Goal: Check status: Check status

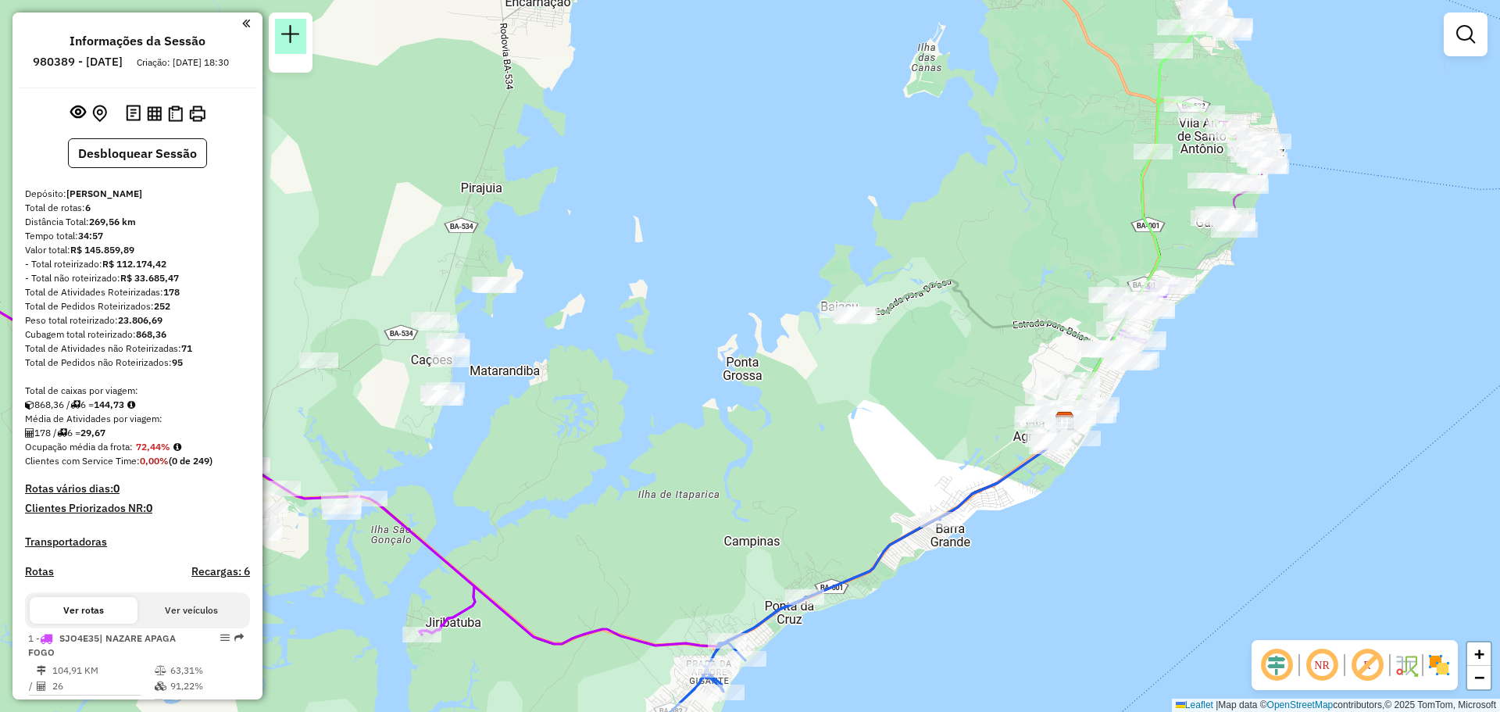
scroll to position [670, 0]
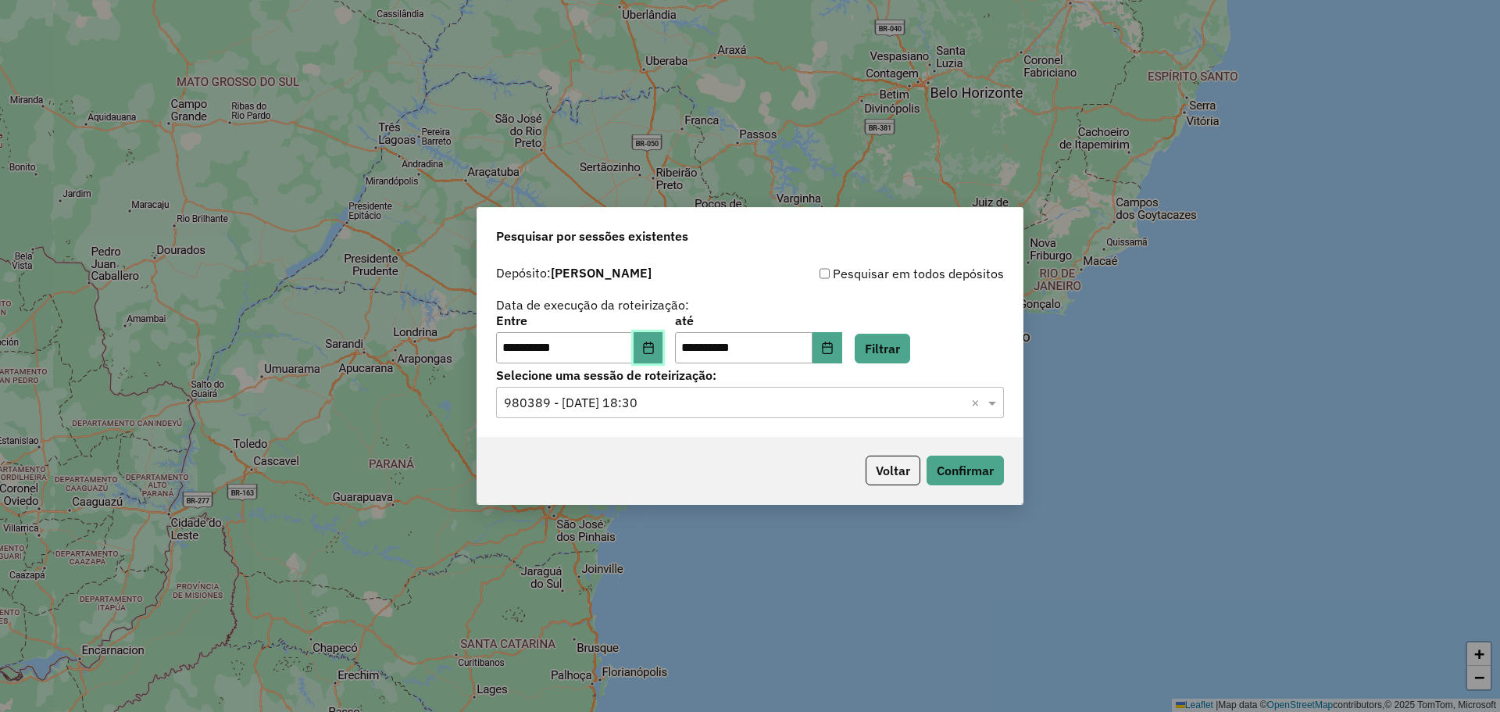
click at [662, 340] on button "Choose Date" at bounding box center [648, 347] width 30 height 31
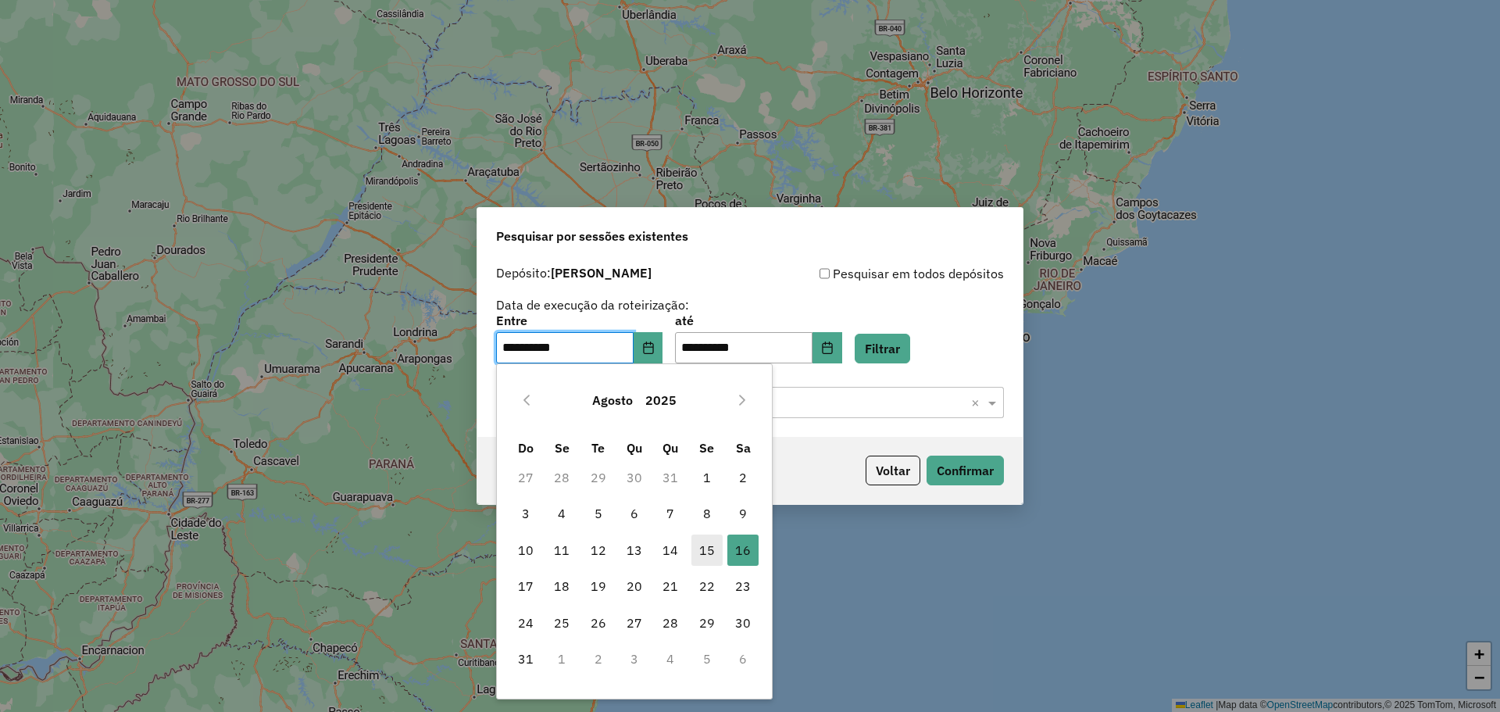
click at [702, 553] on span "15" at bounding box center [706, 549] width 31 height 31
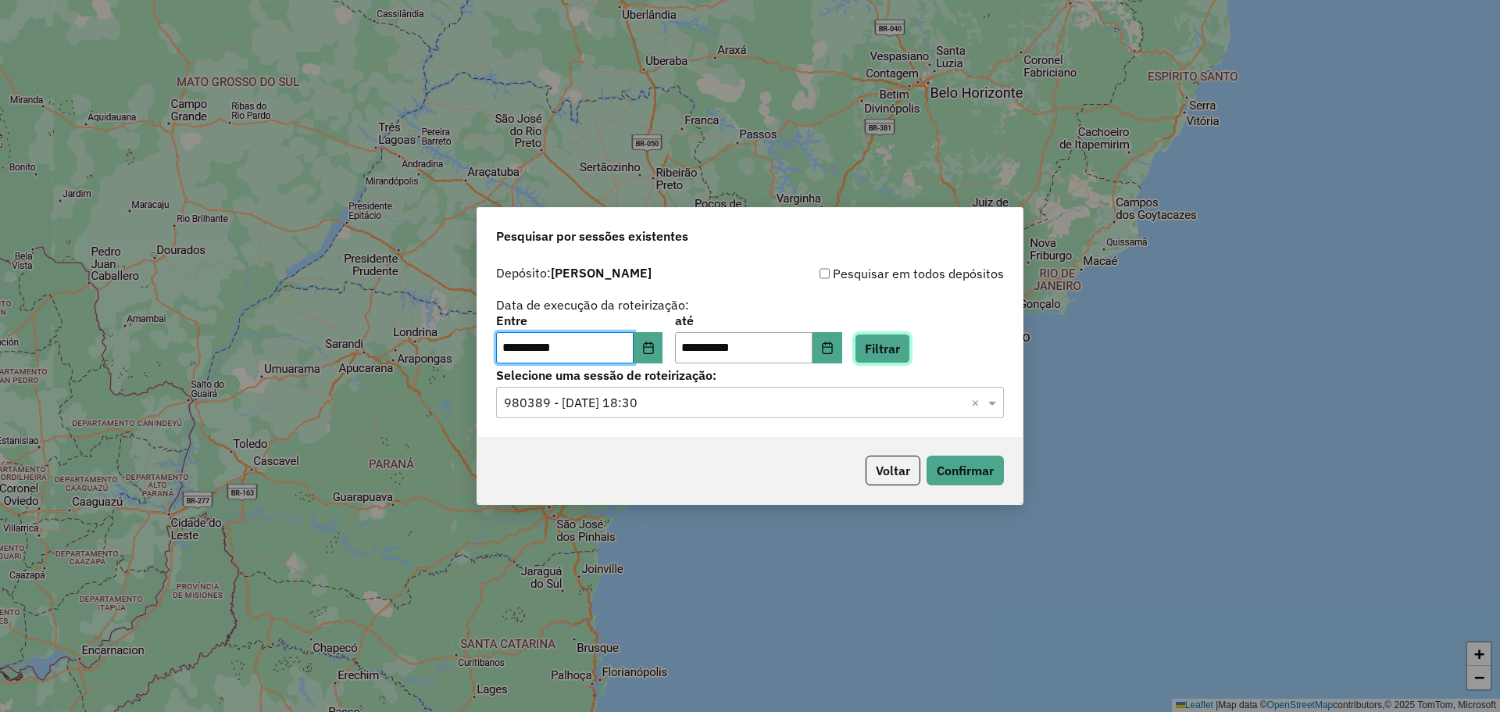
click at [910, 350] on button "Filtrar" at bounding box center [882, 349] width 55 height 30
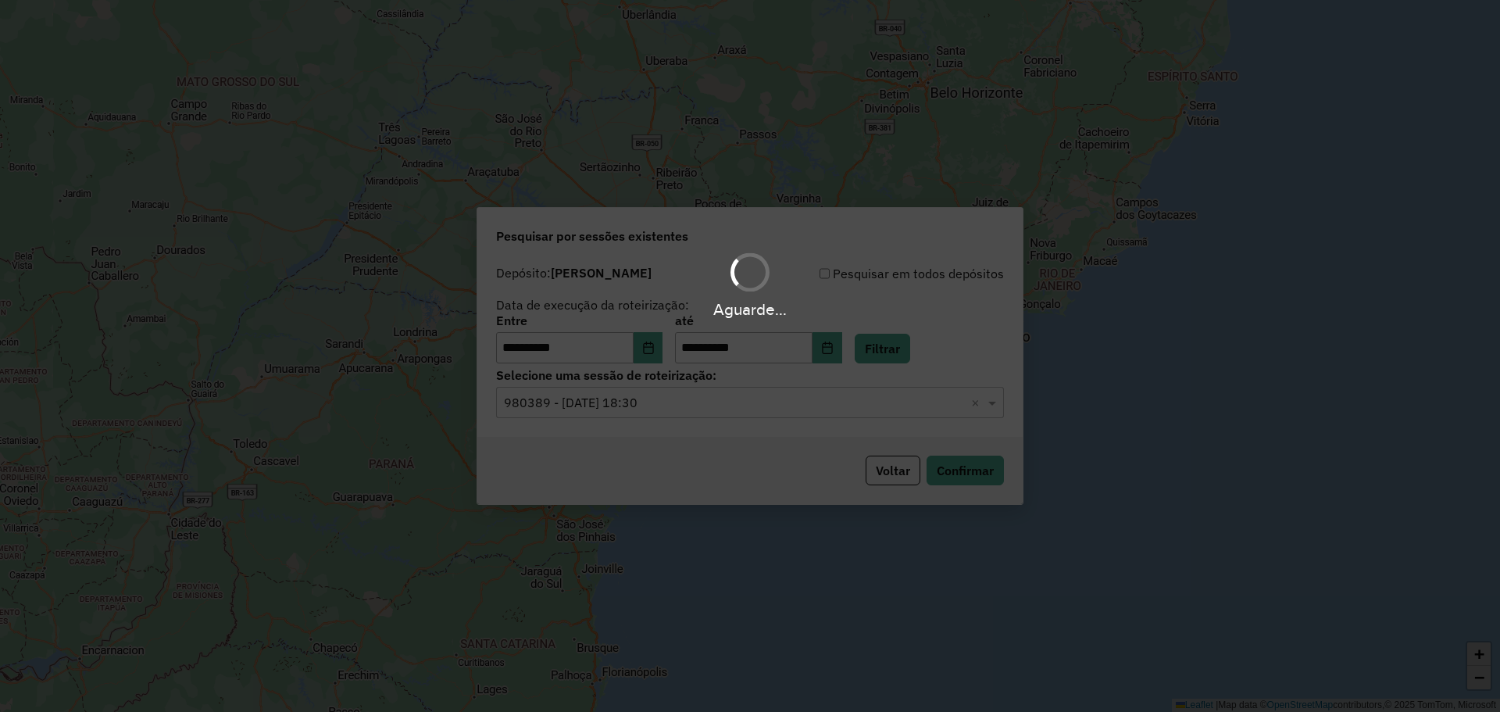
click at [760, 417] on div "Aguarde..." at bounding box center [750, 356] width 1500 height 712
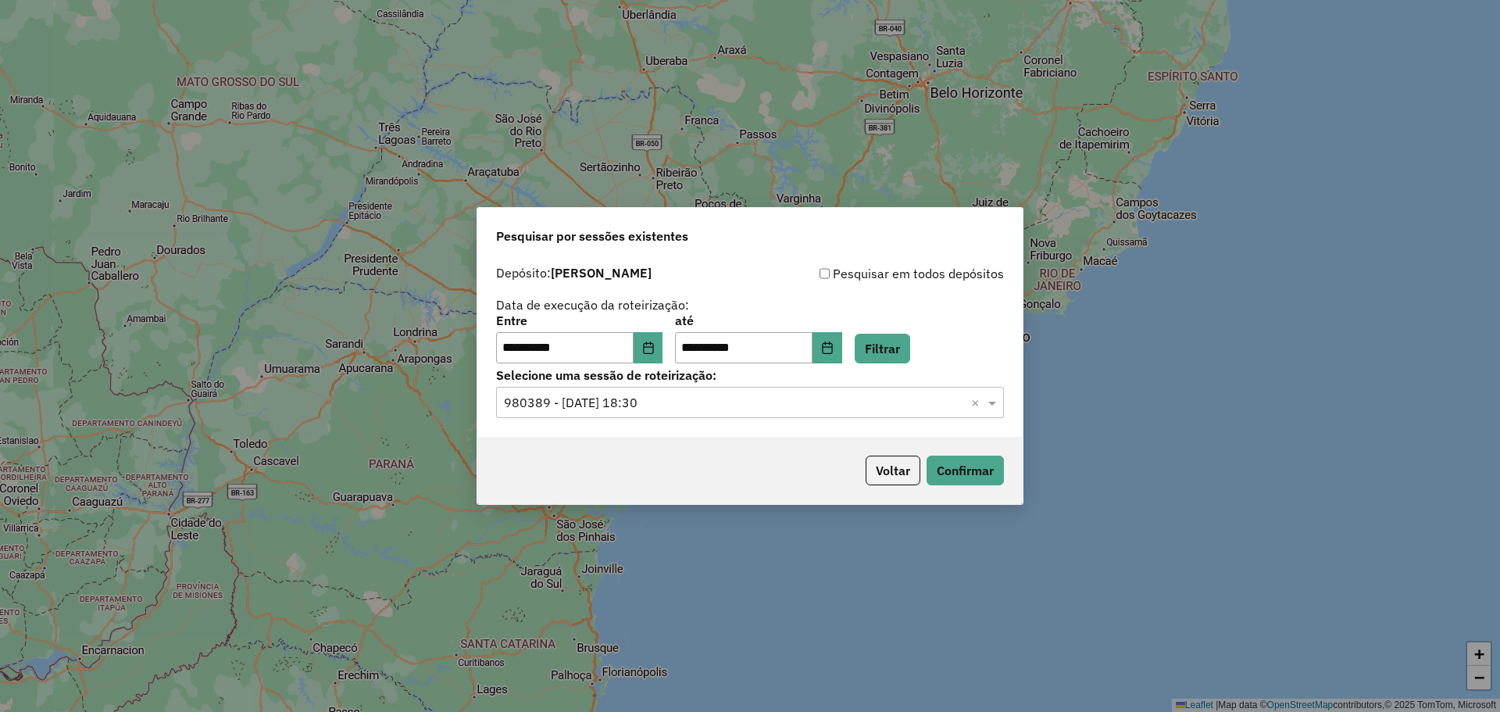
click at [755, 396] on hb-app "**********" at bounding box center [750, 356] width 1500 height 712
click at [754, 407] on input "text" at bounding box center [734, 403] width 461 height 19
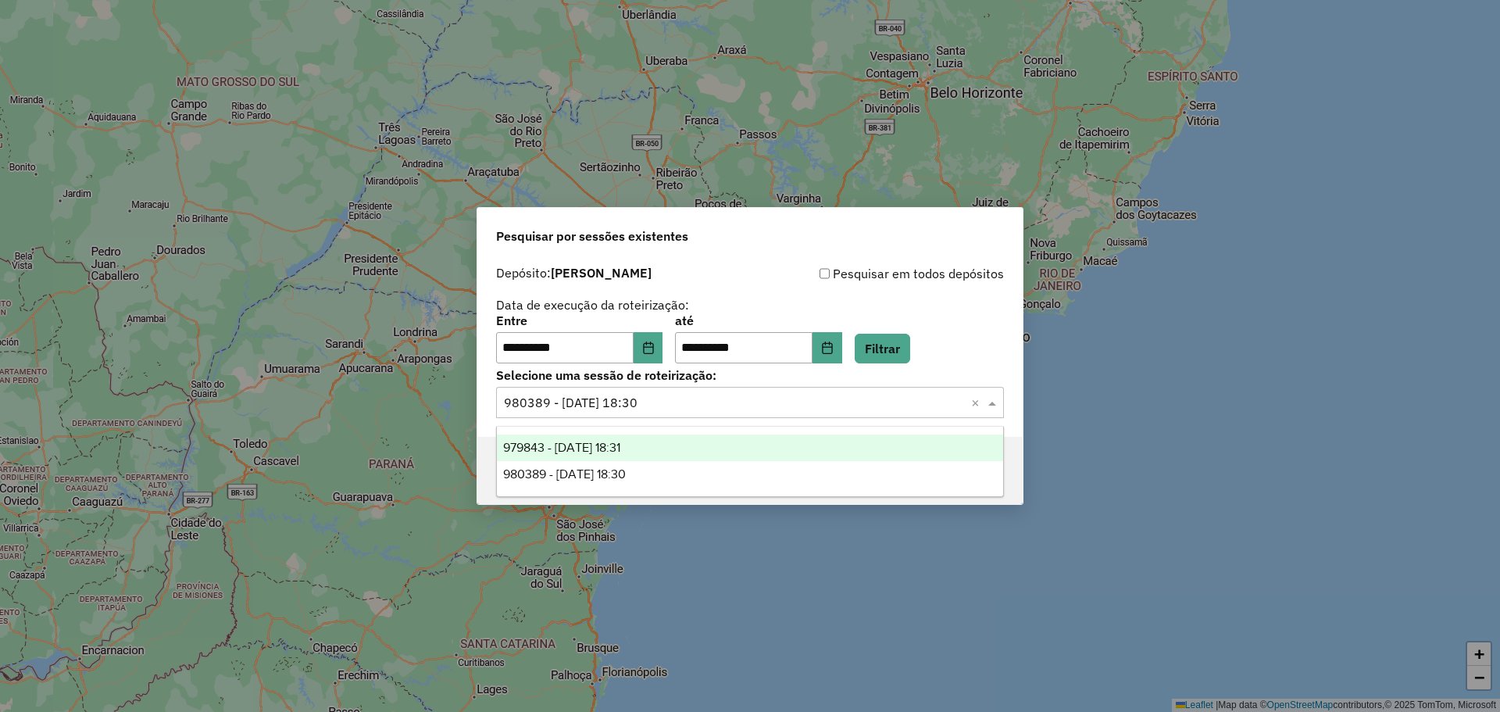
click at [620, 444] on span "979843 - 15/08/2025 18:31" at bounding box center [561, 447] width 117 height 13
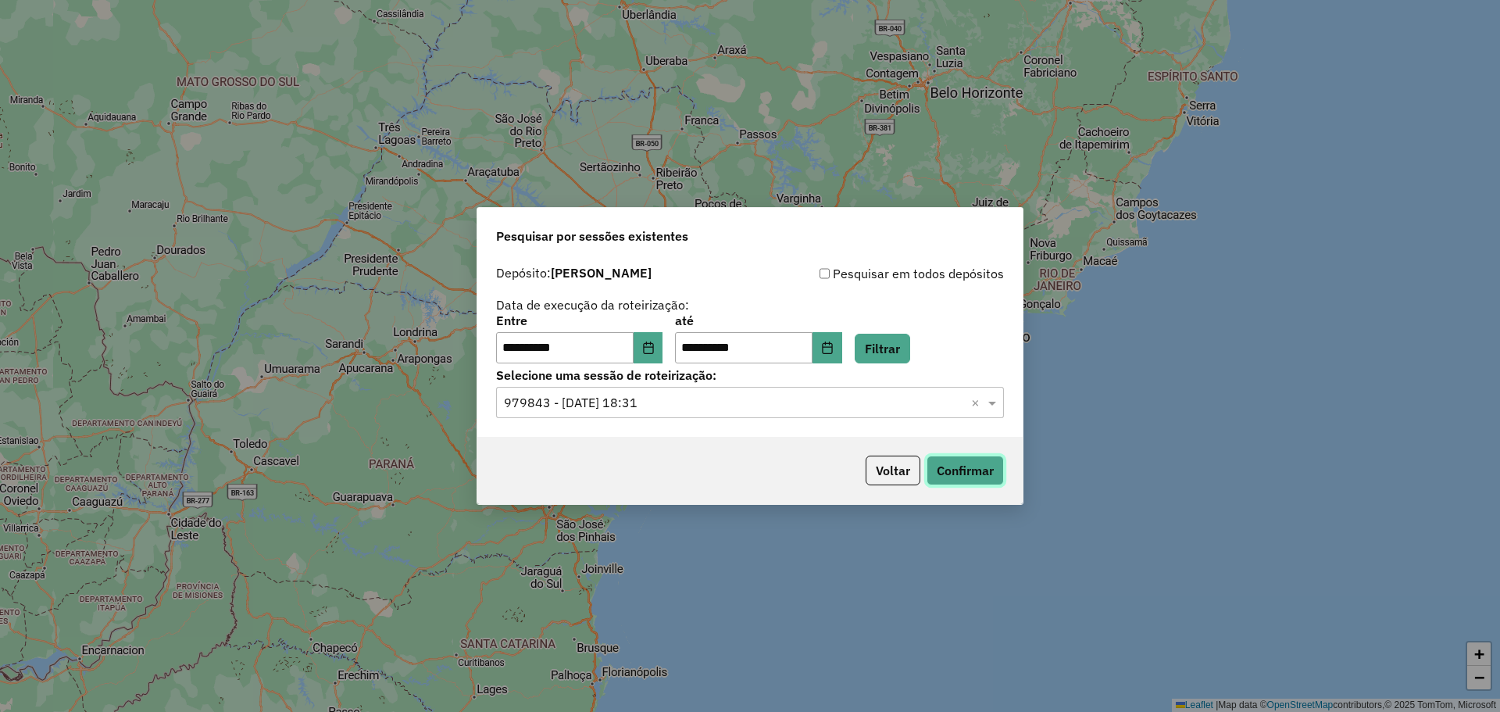
click at [963, 474] on button "Confirmar" at bounding box center [964, 470] width 77 height 30
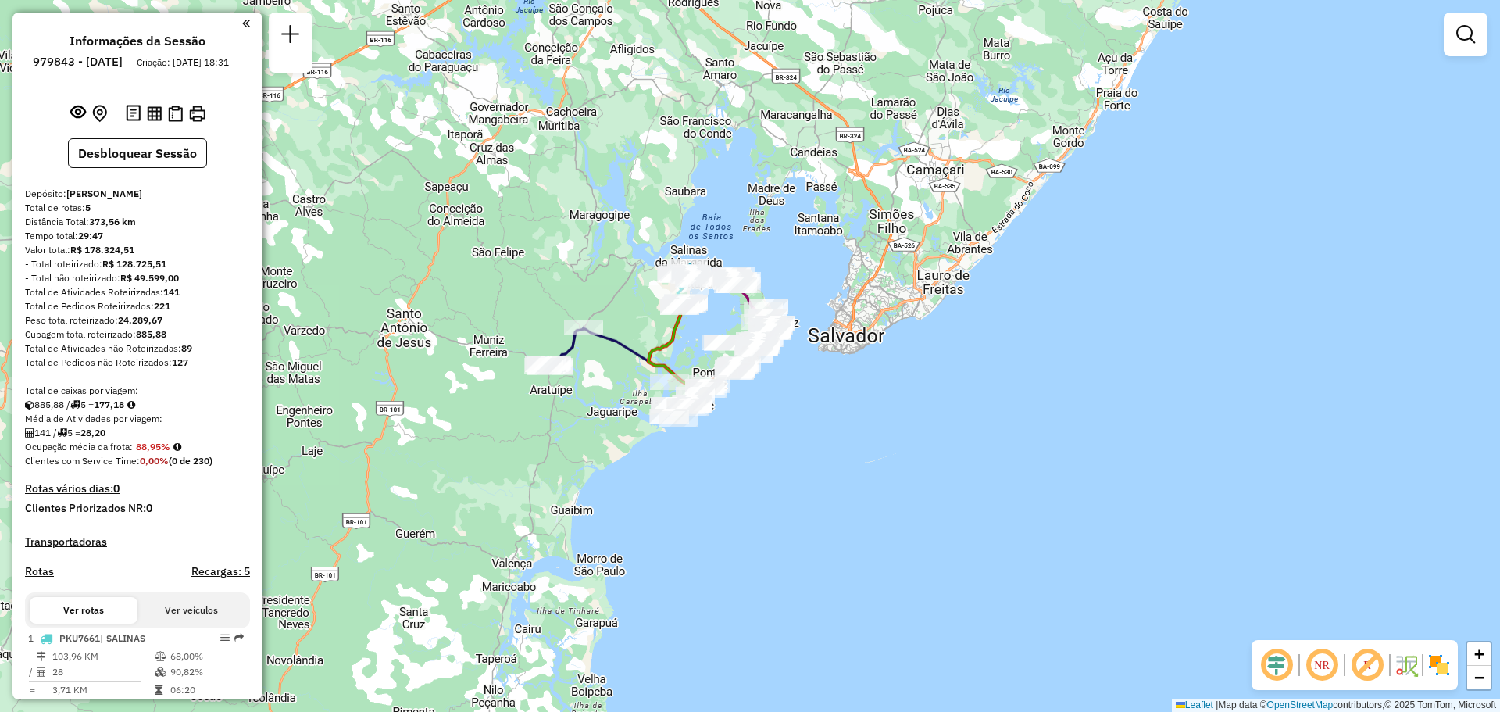
click at [730, 435] on div "Janela de atendimento Grade de atendimento Capacidade Transportadoras Veículos …" at bounding box center [750, 356] width 1500 height 712
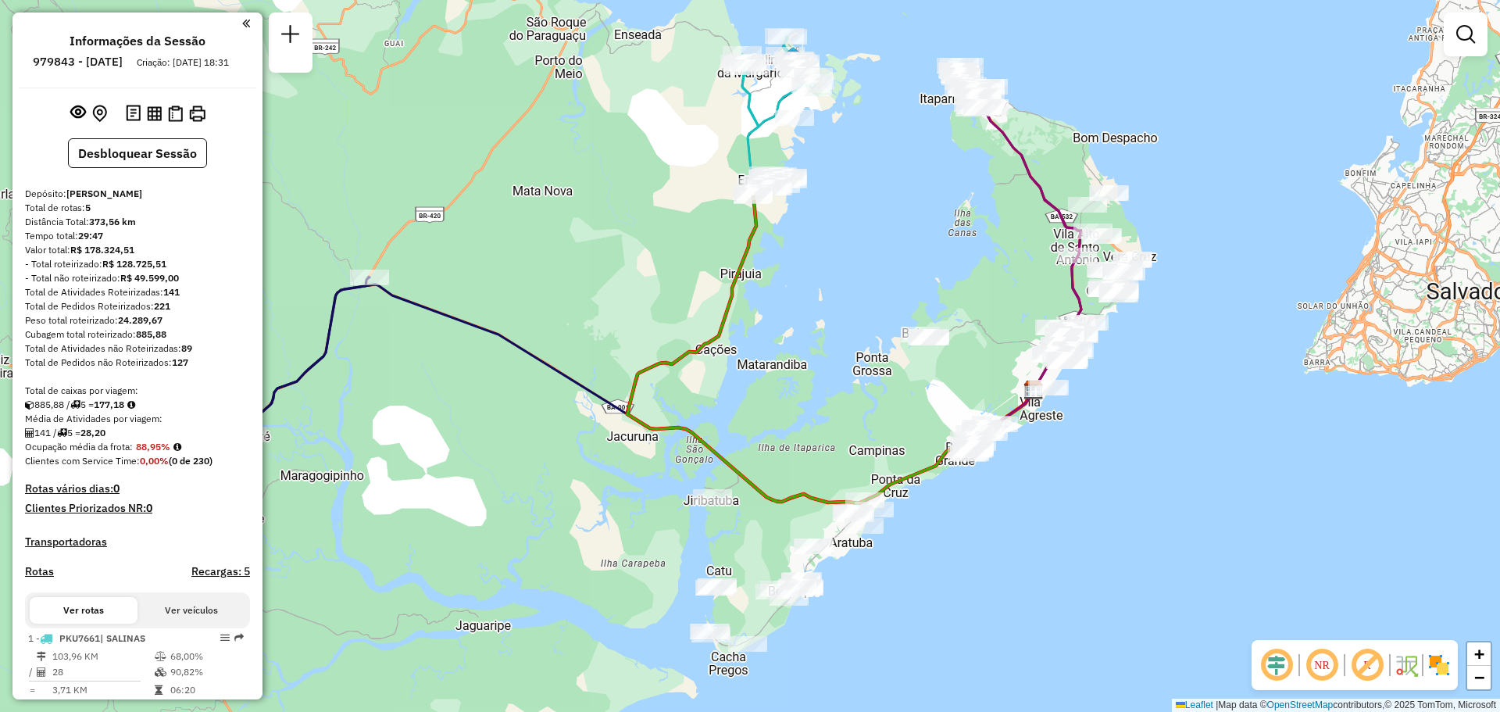
drag, startPoint x: 738, startPoint y: 227, endPoint x: 1079, endPoint y: 370, distance: 369.7
click at [1079, 370] on div "Janela de atendimento Grade de atendimento Capacidade Transportadoras Veículos …" at bounding box center [750, 356] width 1500 height 712
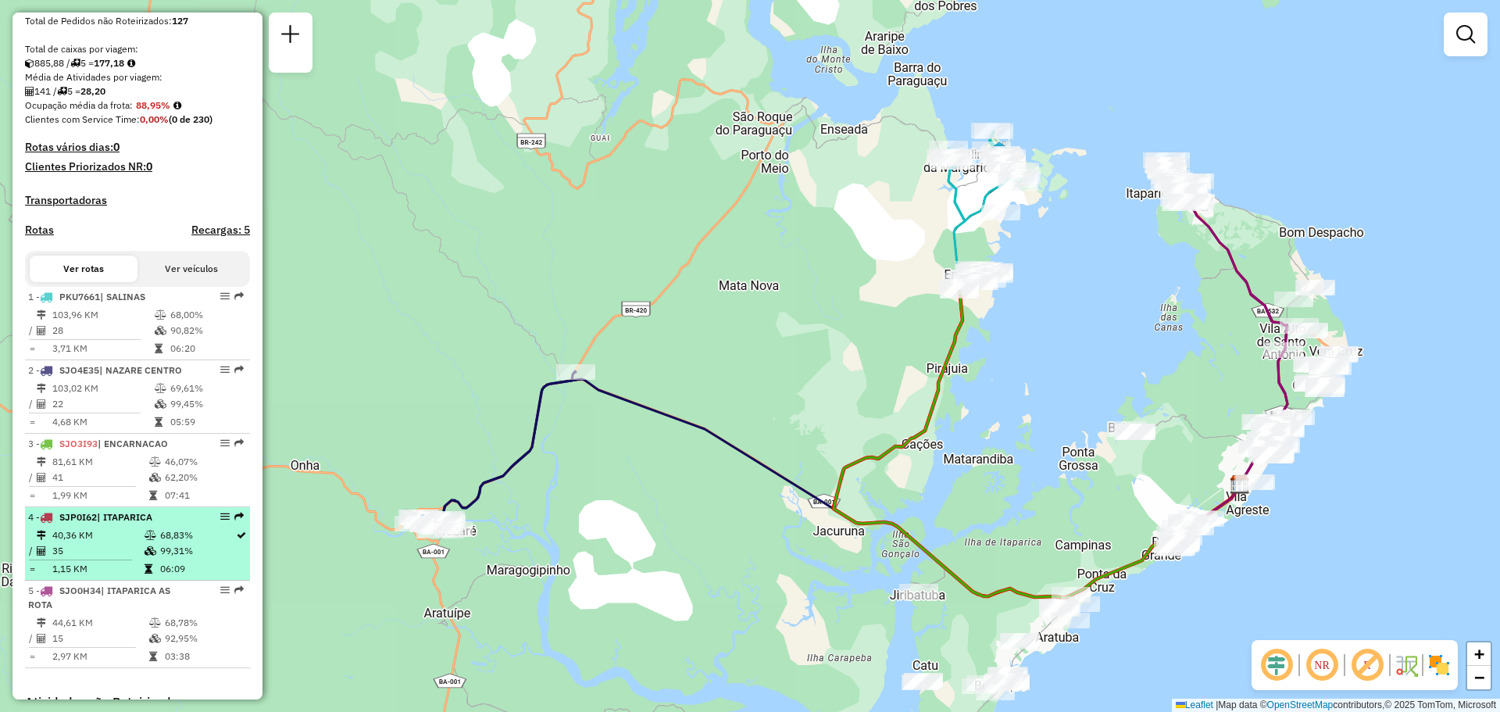
scroll to position [284, 0]
